Goal: Task Accomplishment & Management: Manage account settings

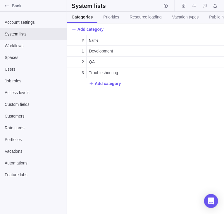
scroll to position [168, 157]
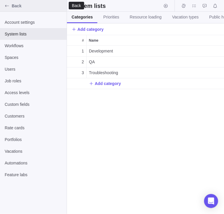
click at [9, 6] on icon "Back" at bounding box center [7, 6] width 5 height 5
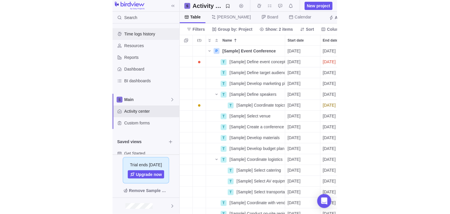
scroll to position [168, 157]
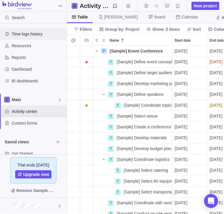
click at [32, 35] on span "Time logs history" at bounding box center [38, 34] width 53 height 6
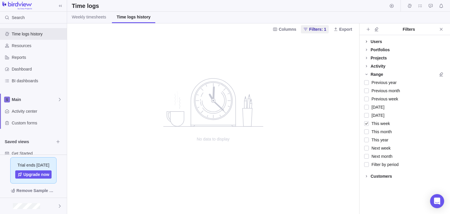
click at [224, 40] on icon at bounding box center [366, 41] width 5 height 5
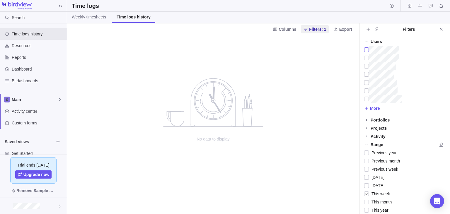
click at [224, 50] on div at bounding box center [366, 50] width 5 height 8
click at [224, 42] on icon at bounding box center [366, 41] width 5 height 5
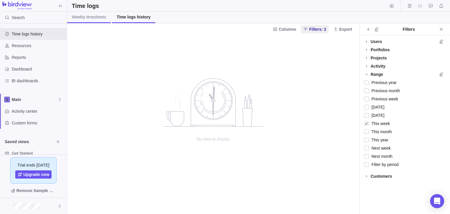
click at [81, 19] on span "Weekly timesheets" at bounding box center [89, 17] width 34 height 6
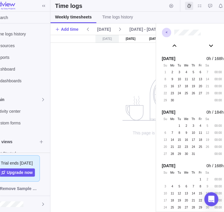
scroll to position [0, 22]
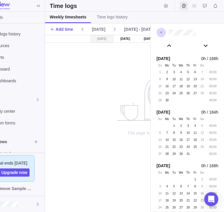
click at [107, 94] on div "[DATE] [DATE] [DATE] [DATE] [DATE] [DATE] [DATE] This page is used to manage yo…" at bounding box center [167, 123] width 244 height 177
click at [78, 109] on div "[DATE] [DATE] [DATE] [DATE] [DATE] [DATE] [DATE] This page is used to manage yo…" at bounding box center [167, 123] width 244 height 177
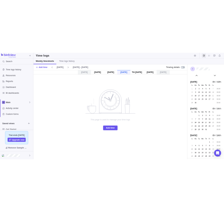
scroll to position [32481, 0]
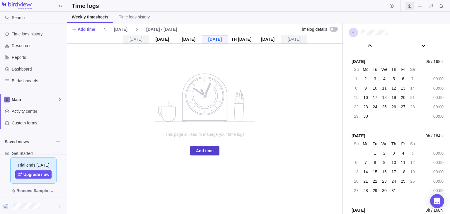
click at [205, 151] on span "Add time" at bounding box center [205, 150] width 18 height 7
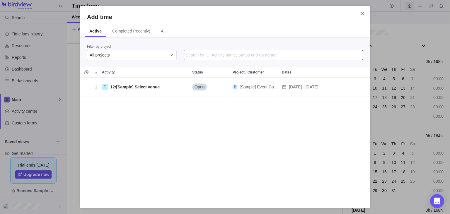
scroll to position [124, 290]
click at [210, 54] on input "Add time" at bounding box center [273, 55] width 179 height 10
click at [159, 55] on div "All projects" at bounding box center [128, 55] width 77 height 6
click at [156, 91] on div "P [Sample] Event Conference" at bounding box center [131, 90] width 89 height 11
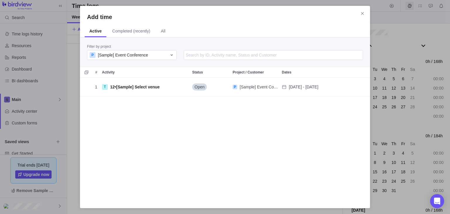
click at [182, 115] on div "1 T 12 • [Sample] Select venue Open P [Sample] Event Conference [DATE] - [DATE]" at bounding box center [225, 140] width 290 height 124
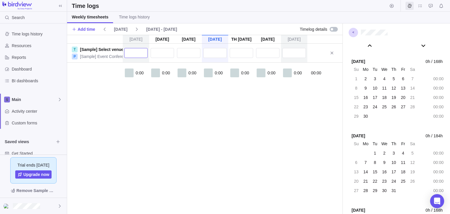
click at [139, 55] on input "text" at bounding box center [135, 53] width 23 height 10
click at [97, 78] on div "0:00 0:00 0:00 0:00 0:00 0:00 0:00 00:00" at bounding box center [204, 80] width 275 height 34
click at [138, 53] on input "text" at bounding box center [135, 53] width 23 height 10
type input "34:00"
click at [164, 55] on input "text" at bounding box center [162, 53] width 23 height 10
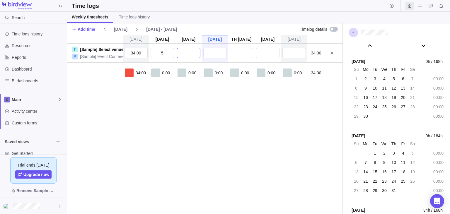
type input "5:00"
click at [195, 54] on input "text" at bounding box center [188, 53] width 23 height 10
type input "5:00"
click at [214, 54] on input "text" at bounding box center [214, 53] width 23 height 10
type input "5:00"
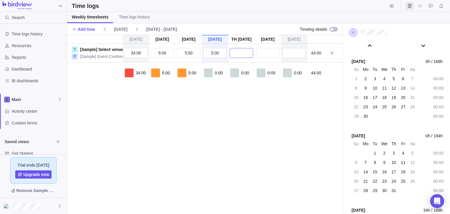
click at [224, 54] on input "text" at bounding box center [241, 53] width 23 height 10
type input "5:00"
click at [224, 54] on input "text" at bounding box center [267, 53] width 23 height 10
type input "5:00"
click at [224, 55] on input "text" at bounding box center [293, 53] width 23 height 10
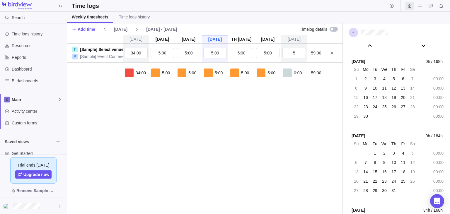
type input "5:00"
click at [224, 108] on div "[DATE] [DATE] [DATE] [DATE] [DATE] [DATE] [DATE] T [Sample] Select venue P [Sam…" at bounding box center [204, 124] width 275 height 179
click at [82, 70] on div "34:00 5:00 5:00 5:00 5:00 5:00 5:00 64:00" at bounding box center [204, 80] width 275 height 34
click at [224, 31] on div at bounding box center [333, 29] width 8 height 5
click at [224, 29] on div at bounding box center [335, 29] width 2 height 2
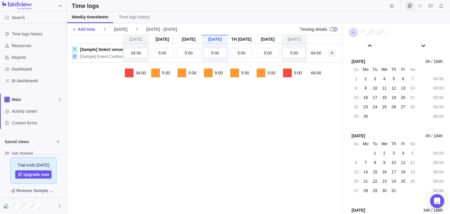
click at [224, 50] on span at bounding box center [332, 53] width 8 height 8
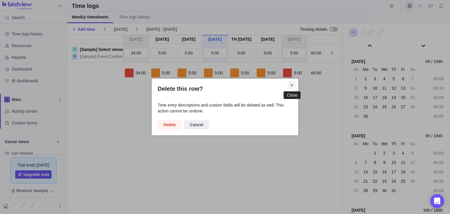
click at [224, 86] on icon "Close" at bounding box center [291, 85] width 5 height 5
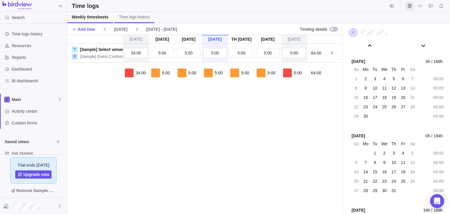
click at [134, 17] on span "Time logs history" at bounding box center [134, 17] width 31 height 6
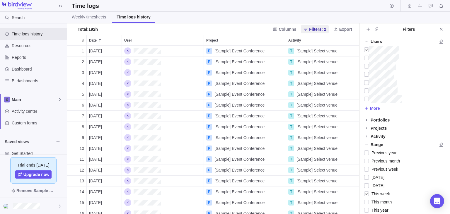
scroll to position [169, 292]
click at [93, 18] on span "Weekly timesheets" at bounding box center [89, 17] width 34 height 6
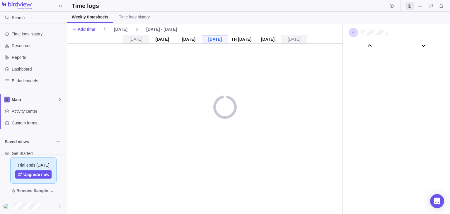
scroll to position [32590, 0]
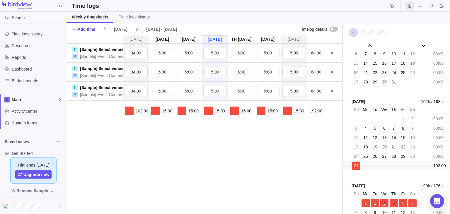
click at [89, 28] on span "Add time" at bounding box center [87, 29] width 18 height 6
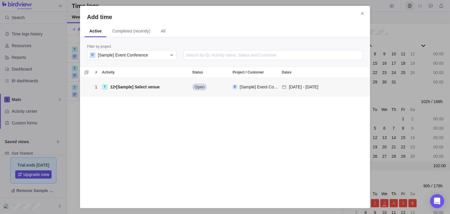
scroll to position [124, 290]
click at [224, 56] on input "Add time" at bounding box center [273, 55] width 179 height 10
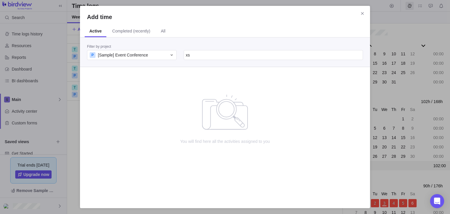
type input "x"
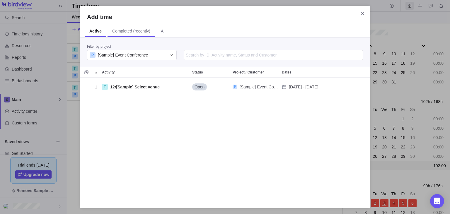
click at [142, 32] on span "Completed (recently)" at bounding box center [131, 31] width 38 height 6
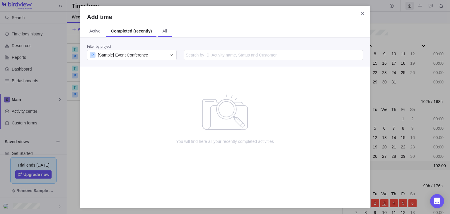
click at [162, 34] on span "All" at bounding box center [164, 31] width 5 height 6
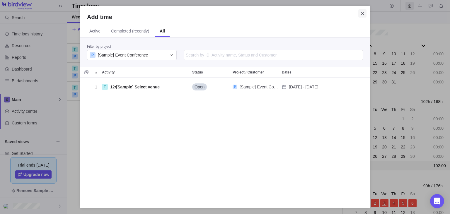
click at [224, 11] on span "Close" at bounding box center [362, 13] width 8 height 8
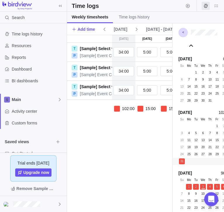
scroll to position [0, 22]
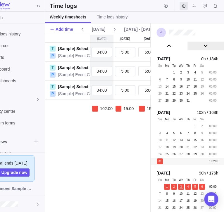
click at [208, 49] on div at bounding box center [206, 46] width 37 height 8
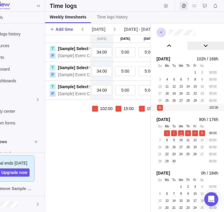
scroll to position [23557, 0]
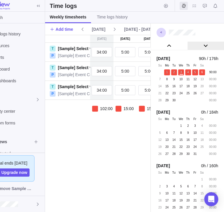
click at [208, 49] on div at bounding box center [206, 46] width 37 height 8
click at [106, 148] on div "[DATE] [DATE] [DATE] [DATE] [DATE] [DATE] [DATE] T [Sample] Select venue P [Sam…" at bounding box center [167, 123] width 244 height 177
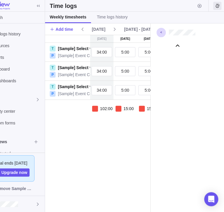
scroll to position [32714, 0]
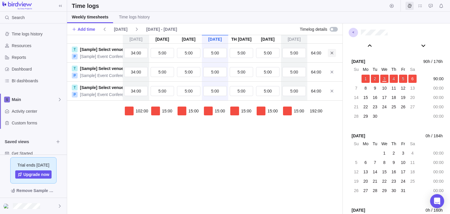
click at [224, 52] on span at bounding box center [332, 53] width 8 height 8
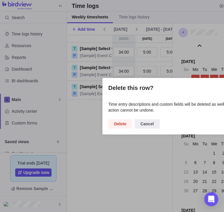
scroll to position [23557, 0]
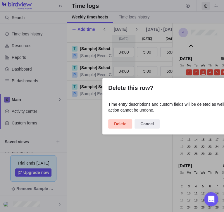
click at [116, 121] on span "Delete" at bounding box center [120, 123] width 12 height 7
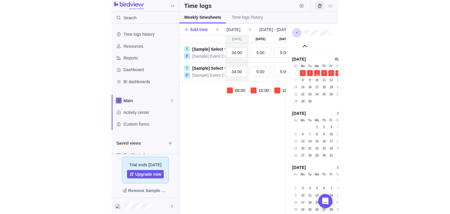
scroll to position [0, 139]
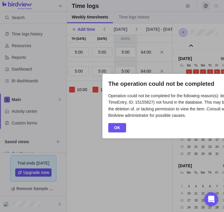
drag, startPoint x: 197, startPoint y: 91, endPoint x: 201, endPoint y: 92, distance: 3.6
click at [197, 92] on div "The operation could not be completed" at bounding box center [175, 86] width 135 height 13
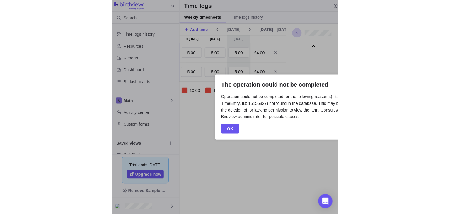
scroll to position [32714, 0]
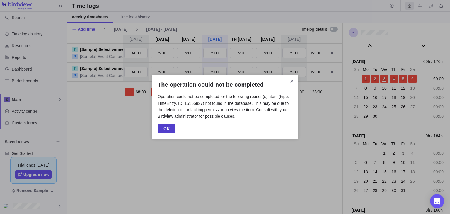
click at [170, 132] on span "OK" at bounding box center [167, 128] width 18 height 9
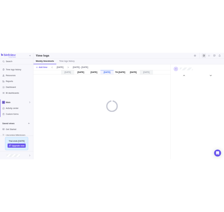
scroll to position [32590, 0]
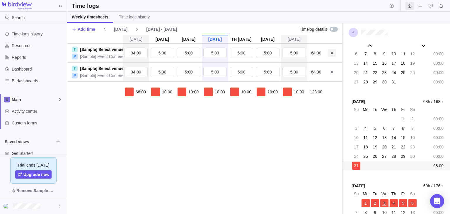
click at [224, 55] on span at bounding box center [332, 53] width 8 height 8
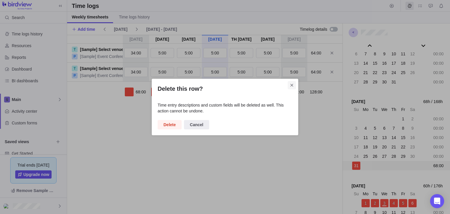
click at [224, 88] on span "Close" at bounding box center [292, 85] width 8 height 8
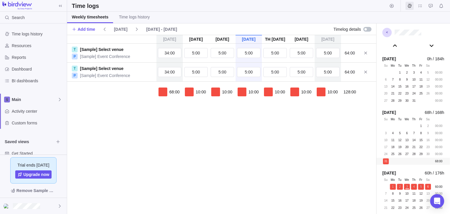
scroll to position [32481, 0]
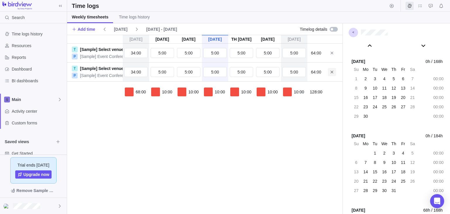
click at [224, 70] on icon at bounding box center [331, 72] width 5 height 5
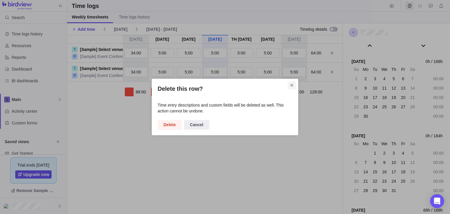
click at [224, 85] on icon "Close" at bounding box center [291, 85] width 5 height 5
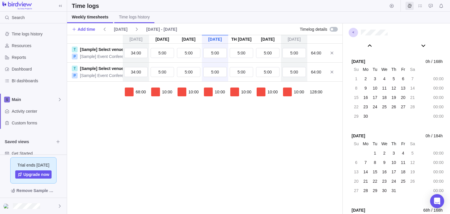
click at [125, 19] on span "Time logs history" at bounding box center [134, 17] width 31 height 6
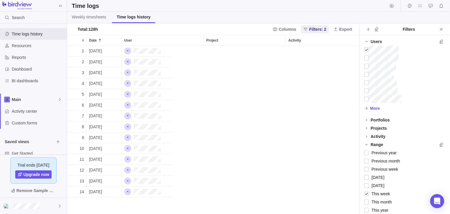
scroll to position [169, 292]
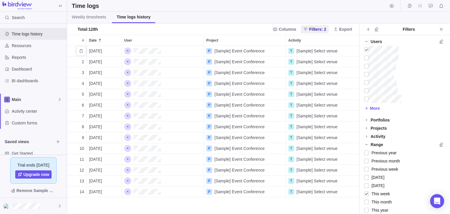
click at [206, 54] on div "P [Sample] Event Conference" at bounding box center [245, 51] width 82 height 11
click at [154, 52] on div "1 [DATE] P [Sample] Event Conference T [Sample] Select venue 34h 2 [DATE] P [Sa…" at bounding box center [213, 130] width 292 height 169
click at [164, 53] on div "User" at bounding box center [163, 51] width 82 height 11
click at [224, 50] on span "[Sample] Select venue" at bounding box center [316, 51] width 41 height 6
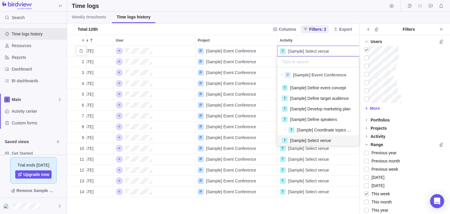
scroll to position [66, 82]
click at [224, 78] on div "P [Sample] Event Conference" at bounding box center [318, 75] width 82 height 11
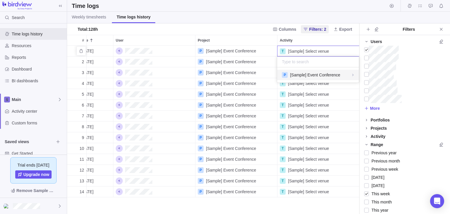
scroll to position [0, 8]
click at [224, 77] on span "[Sample] Event Conference" at bounding box center [315, 75] width 50 height 6
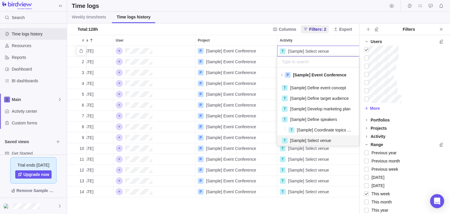
click at [224, 77] on span "[Sample] Event Conference" at bounding box center [319, 75] width 53 height 6
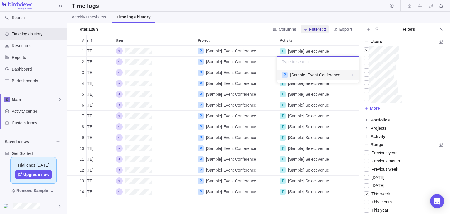
click at [224, 94] on div "1 [DATE] P [Sample] Event Conference T [Sample] Select venue 34h 2 [DATE] P [Sa…" at bounding box center [213, 130] width 292 height 169
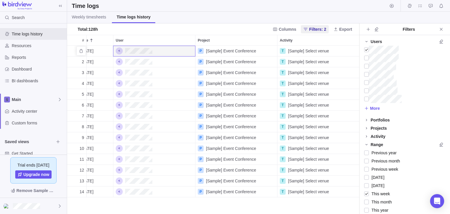
click at [224, 52] on span "[Sample] Event Conference" at bounding box center [231, 51] width 50 height 6
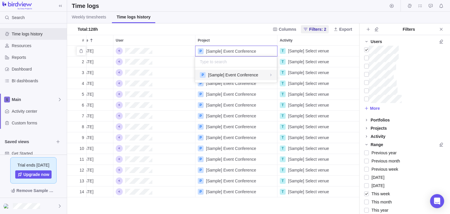
scroll to position [15, 82]
click at [224, 77] on div "P [Sample] Event Conference" at bounding box center [236, 75] width 72 height 6
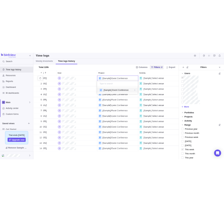
scroll to position [66, 82]
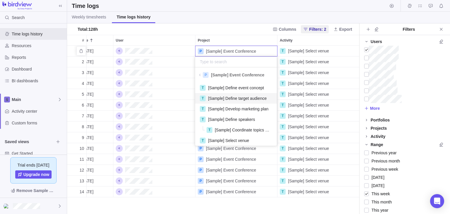
click at [224, 96] on span "[Sample] Define target audience" at bounding box center [237, 98] width 59 height 6
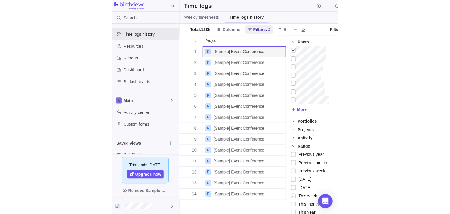
scroll to position [0, 0]
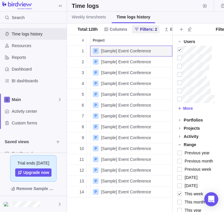
click at [194, 19] on div "Weekly timesheets Time logs history" at bounding box center [165, 18] width 196 height 12
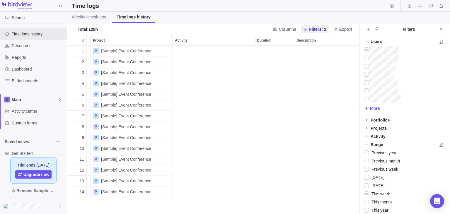
scroll to position [169, 292]
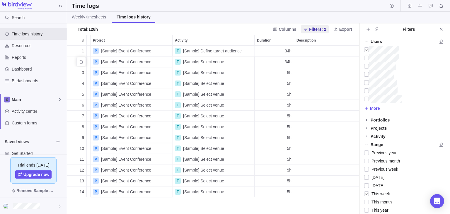
click at [204, 61] on span "[Sample] Select venue" at bounding box center [203, 62] width 41 height 6
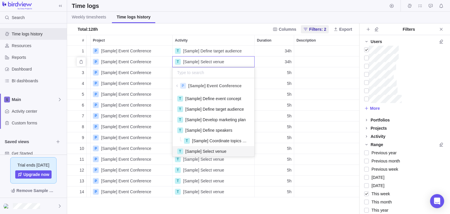
scroll to position [66, 82]
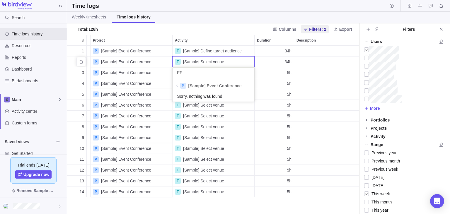
type input "F"
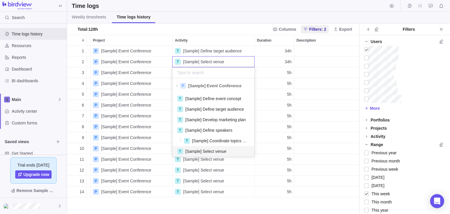
click at [203, 30] on body "Search Time logs history Resources Reports Dashboard BI dashboards Main Activit…" at bounding box center [225, 107] width 450 height 214
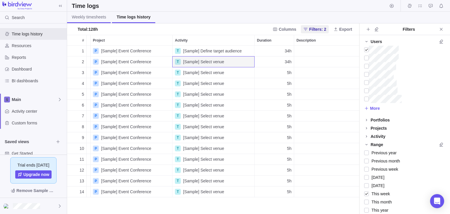
click at [84, 19] on span "Weekly timesheets" at bounding box center [89, 17] width 34 height 6
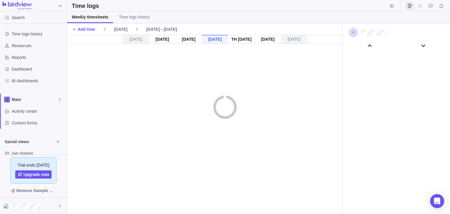
scroll to position [32590, 0]
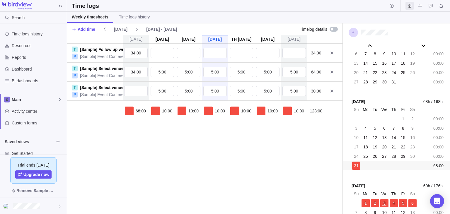
click at [163, 173] on div "[DATE] [DATE] [DATE] [DATE] [DATE] [DATE] [DATE] T [Sample] Follow up with atte…" at bounding box center [204, 124] width 275 height 179
click at [107, 49] on link "[Sample] Follow up with attendees" at bounding box center [113, 50] width 67 height 6
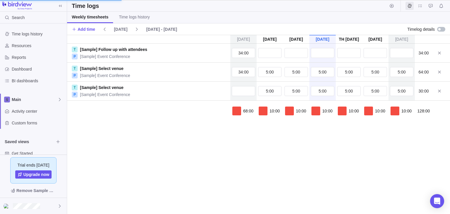
click at [92, 124] on div "68:00 10:00 10:00 10:00 10:00 10:00 10:00 128:00" at bounding box center [258, 118] width 383 height 34
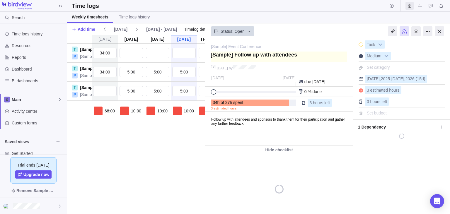
drag, startPoint x: 294, startPoint y: 57, endPoint x: 210, endPoint y: 57, distance: 83.5
click at [211, 57] on textarea at bounding box center [279, 57] width 136 height 11
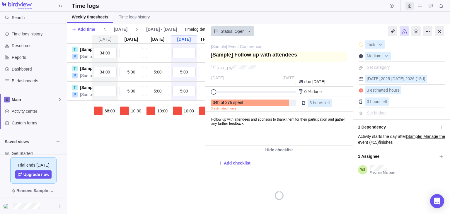
type textarea "<"
type textarea "<>"
type textarea "<><"
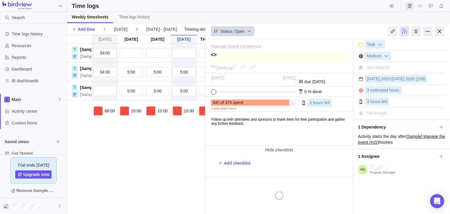
type textarea "<><"
type textarea "<><>"
type textarea "<></>"
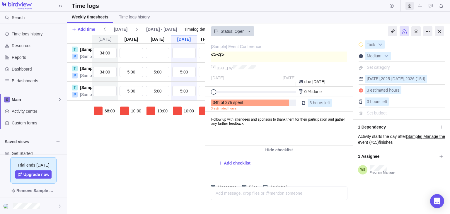
type textarea "<></H>"
type textarea "<></H1>"
type textarea "<></1>"
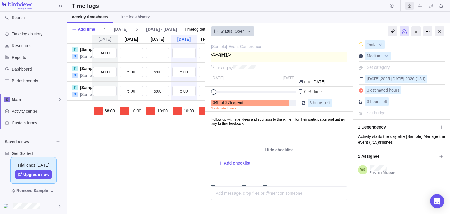
type textarea "<></1>"
type textarea "<></h1>"
type textarea "<h></h1>"
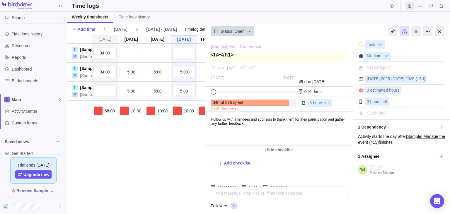
type textarea "<h1></h1>"
type textarea "<h1>x</h1>"
type textarea "<h1></h1>"
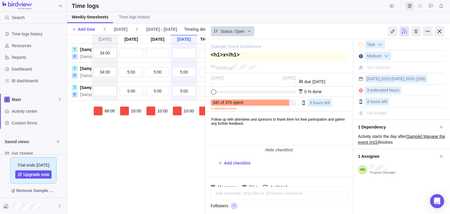
type textarea "<h1></h1>"
type textarea "<h1>b</h1>"
type textarea "<h1>bu</h1>"
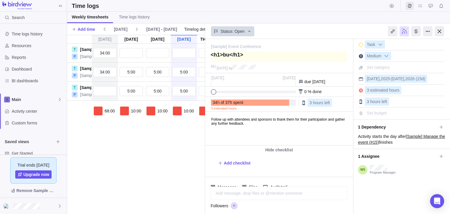
type textarea "<h1>bug</h1>"
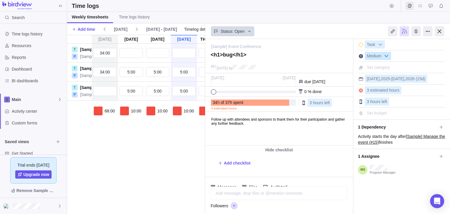
type textarea "<h1>bug</h1>"
click at [224, 55] on b at bounding box center [386, 56] width 9 height 8
click at [224, 54] on div "Medium" at bounding box center [401, 56] width 86 height 8
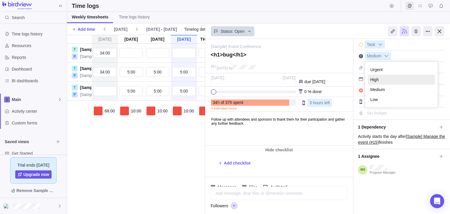
click at [224, 81] on li "High" at bounding box center [401, 80] width 67 height 10
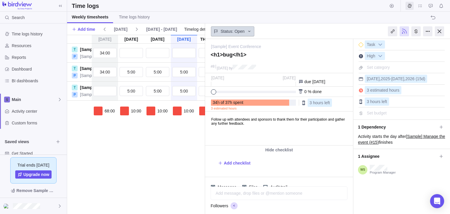
click at [224, 32] on div "Status: Open" at bounding box center [232, 31] width 43 height 10
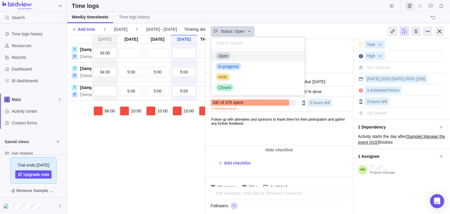
scroll to position [47, 93]
click at [224, 69] on div "In progress" at bounding box center [257, 66] width 93 height 11
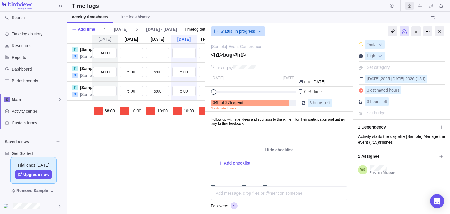
click at [182, 135] on div "[DATE] [DATE] [DATE] [DATE] [DATE] [DATE] [DATE] T [Sample] Follow up with atte…" at bounding box center [189, 124] width 244 height 179
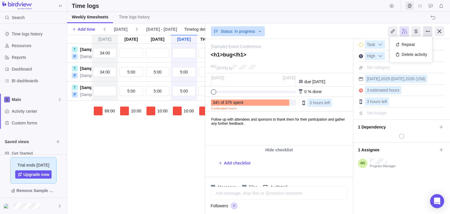
click at [224, 32] on div at bounding box center [427, 31] width 9 height 10
click at [224, 33] on div at bounding box center [439, 31] width 9 height 10
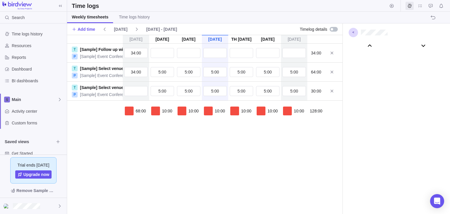
scroll to position [32590, 0]
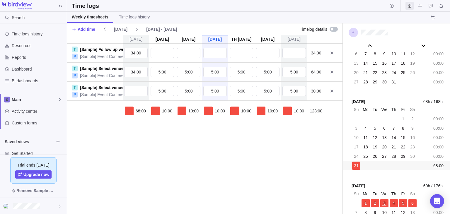
click at [224, 166] on div "[DATE] [DATE] [DATE] [DATE] [DATE] [DATE] [DATE] T [Sample] Follow up with atte…" at bounding box center [204, 124] width 275 height 179
click at [97, 51] on link "[Sample] Follow up with attendees" at bounding box center [113, 50] width 67 height 6
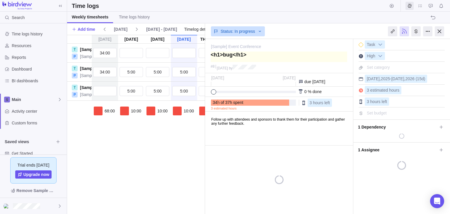
click at [224, 55] on textarea at bounding box center [279, 57] width 136 height 11
